Goal: Information Seeking & Learning: Learn about a topic

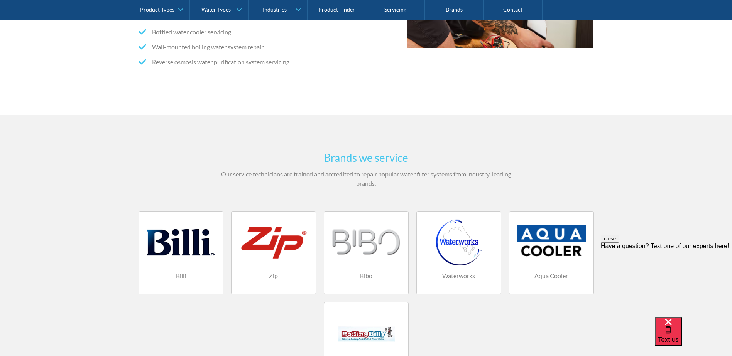
scroll to position [386, 0]
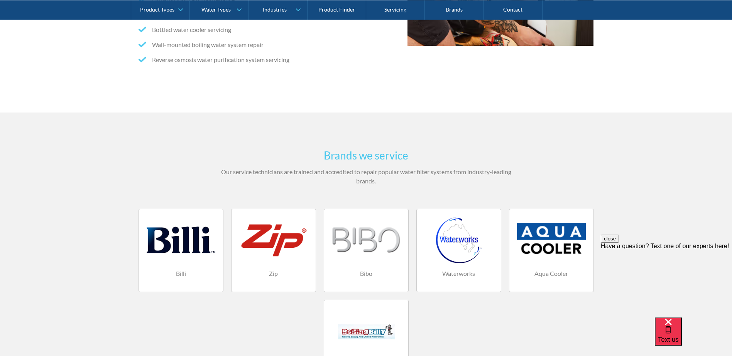
click at [186, 253] on div at bounding box center [181, 240] width 69 height 46
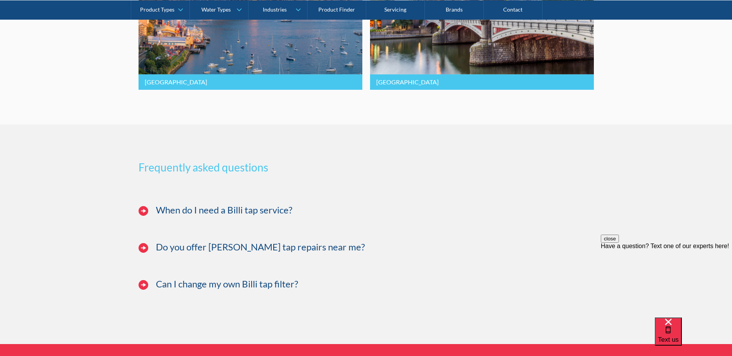
scroll to position [1813, 0]
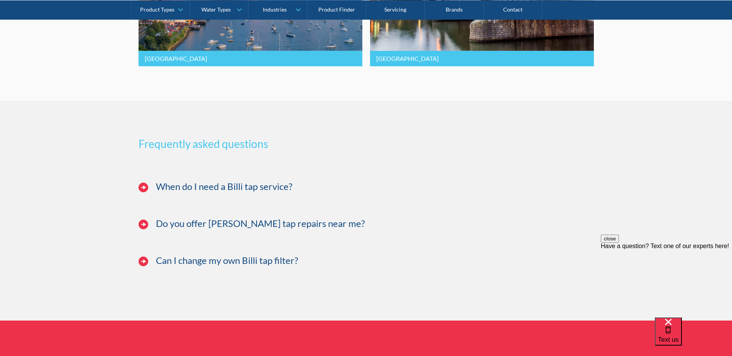
click at [141, 266] on img at bounding box center [143, 262] width 10 height 10
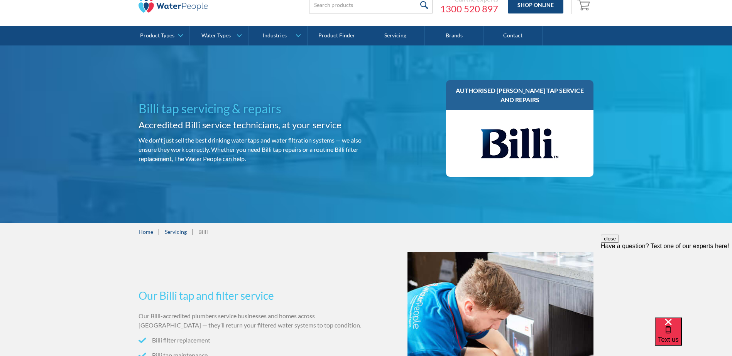
scroll to position [0, 0]
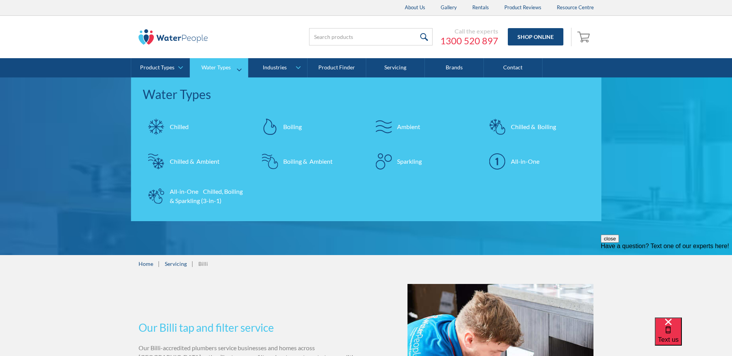
click at [533, 124] on div "Chilled & Boiling" at bounding box center [533, 126] width 45 height 9
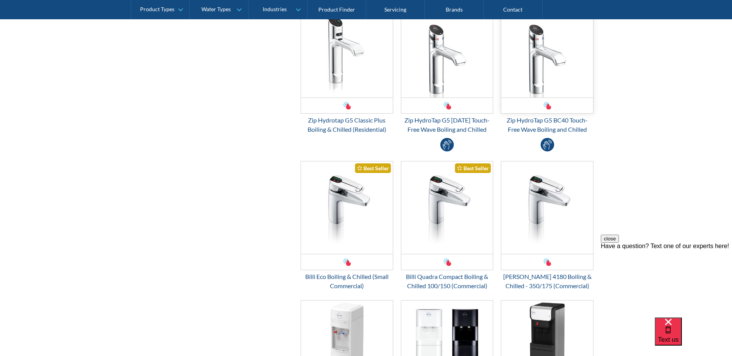
scroll to position [386, 0]
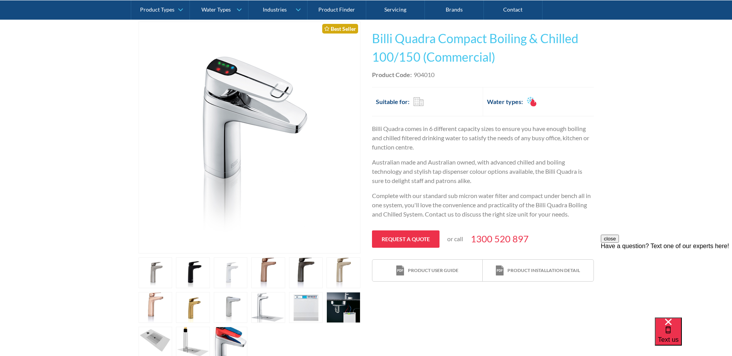
scroll to position [154, 0]
click at [194, 276] on link "open lightbox" at bounding box center [193, 272] width 34 height 31
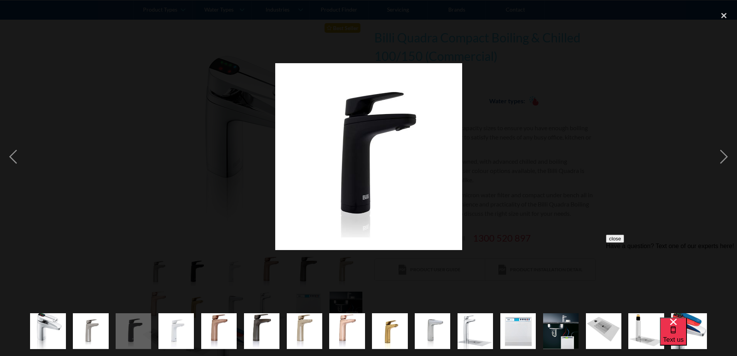
click at [259, 327] on img "show item 6 of 16" at bounding box center [261, 331] width 35 height 35
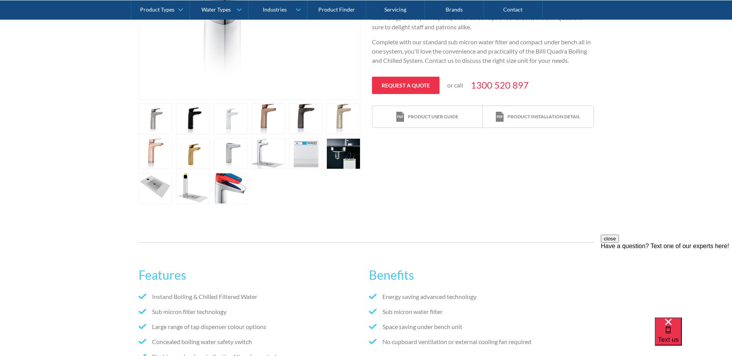
scroll to position [309, 0]
